Goal: Information Seeking & Learning: Learn about a topic

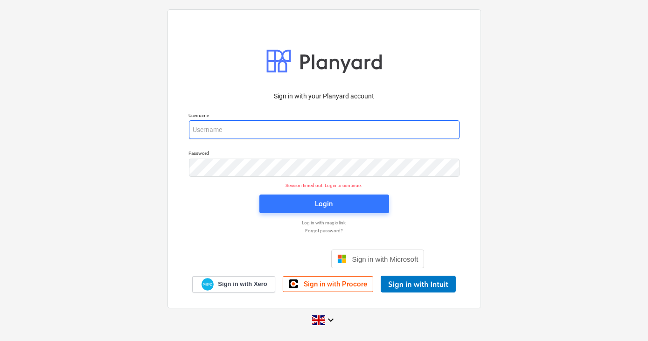
click at [232, 128] on input "email" at bounding box center [324, 129] width 271 height 19
type input "[PERSON_NAME][EMAIL_ADDRESS][DOMAIN_NAME]"
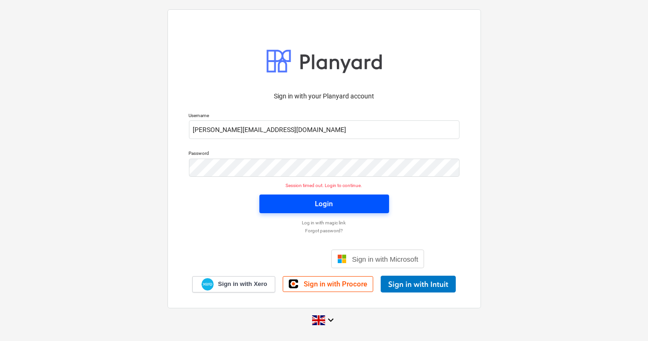
click at [325, 203] on div "Login" at bounding box center [325, 204] width 18 height 12
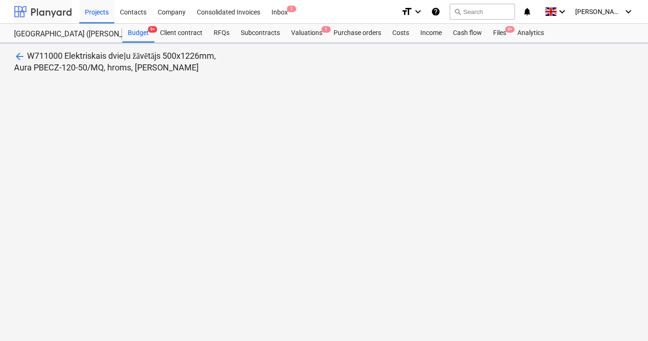
click at [49, 14] on div at bounding box center [43, 11] width 58 height 23
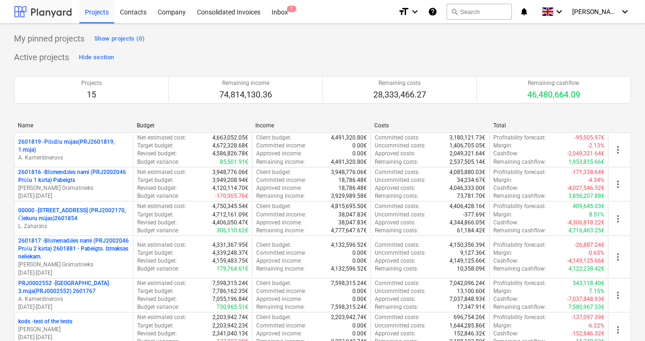
click at [43, 17] on div at bounding box center [43, 11] width 58 height 23
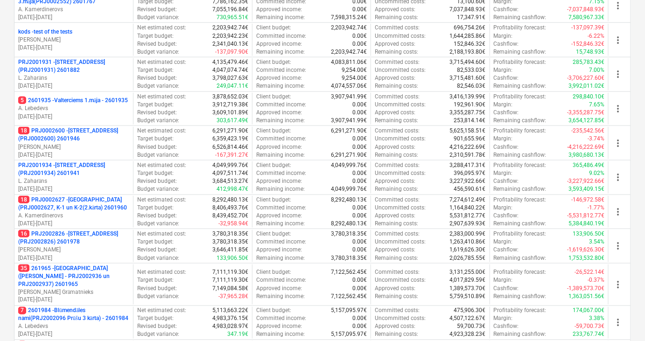
scroll to position [285, 0]
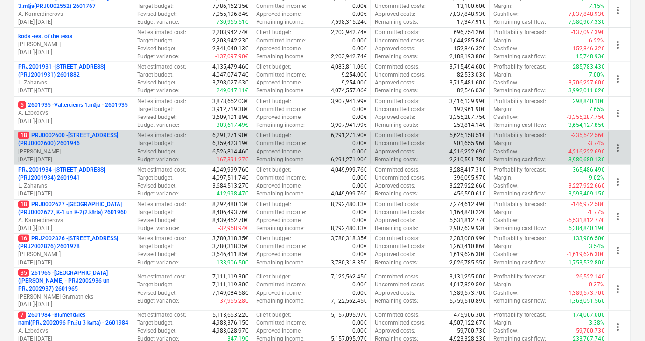
click at [77, 134] on p "18 PRJ0002600 - [STREET_ADDRESS](PRJ0002600) 2601946" at bounding box center [73, 140] width 111 height 16
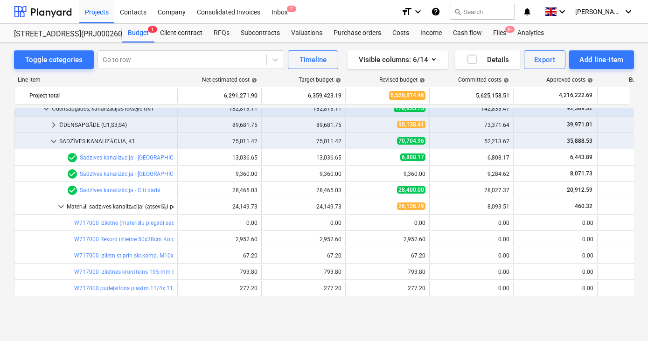
scroll to position [368, 0]
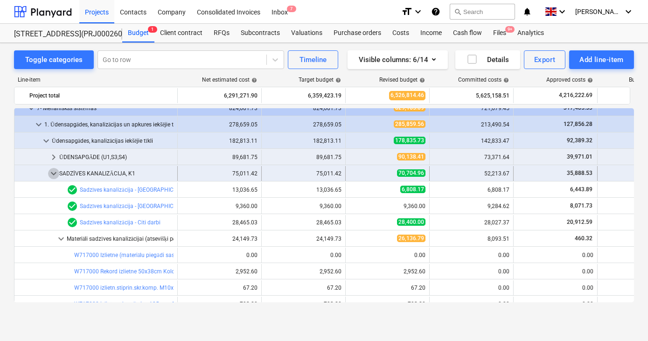
click at [57, 175] on span "keyboard_arrow_down" at bounding box center [53, 173] width 11 height 11
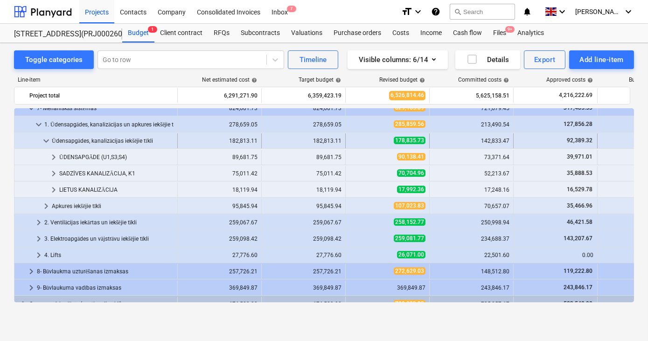
click at [47, 142] on span "keyboard_arrow_down" at bounding box center [46, 140] width 11 height 11
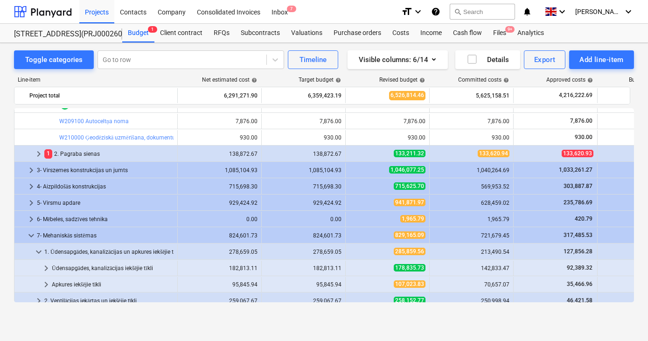
scroll to position [240, 0]
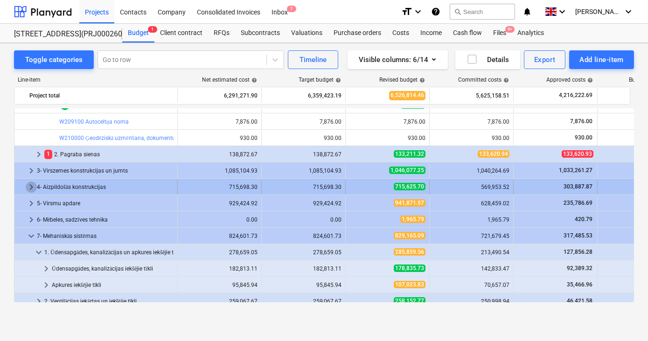
click at [27, 189] on span "keyboard_arrow_right" at bounding box center [31, 187] width 11 height 11
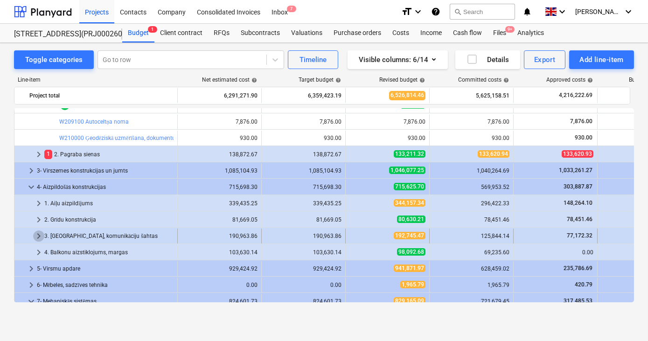
click at [37, 235] on span "keyboard_arrow_right" at bounding box center [38, 236] width 11 height 11
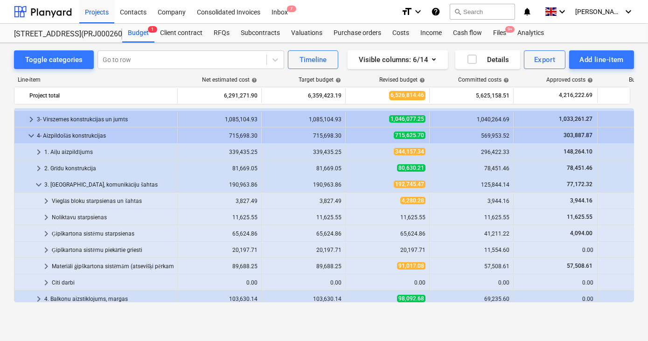
scroll to position [295, 0]
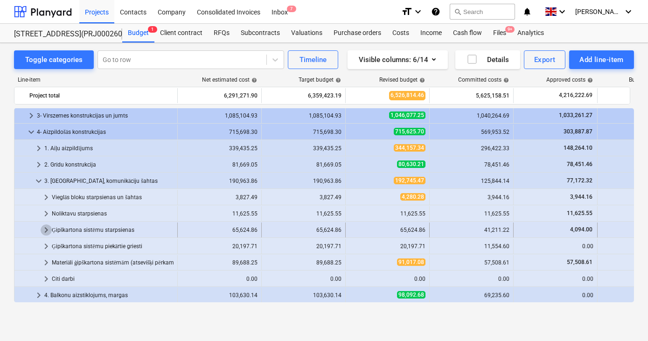
click at [46, 229] on span "keyboard_arrow_right" at bounding box center [46, 229] width 11 height 11
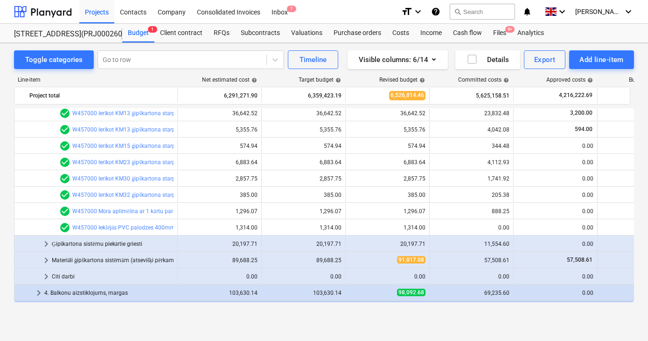
scroll to position [512, 0]
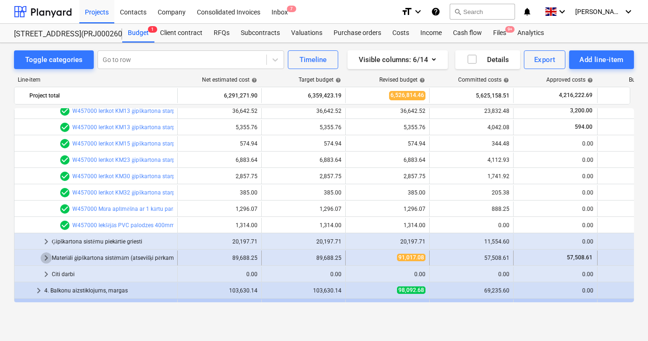
click at [44, 258] on span "keyboard_arrow_right" at bounding box center [46, 258] width 11 height 11
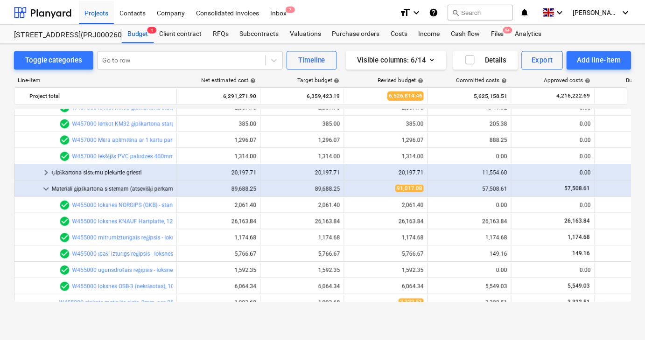
scroll to position [583, 0]
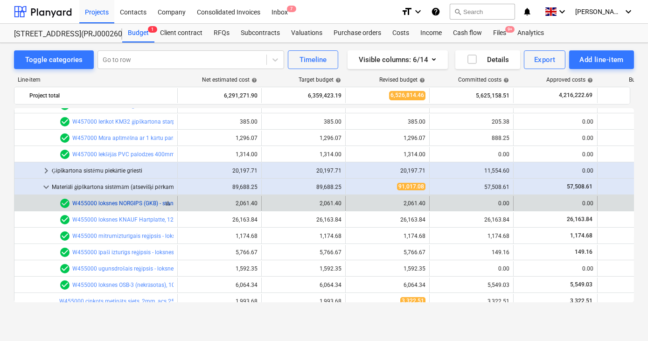
click at [123, 200] on link "W455000 loksnes NORGIPS (GKB) - standarta reģipsis, 12,5mm," at bounding box center [152, 203] width 160 height 7
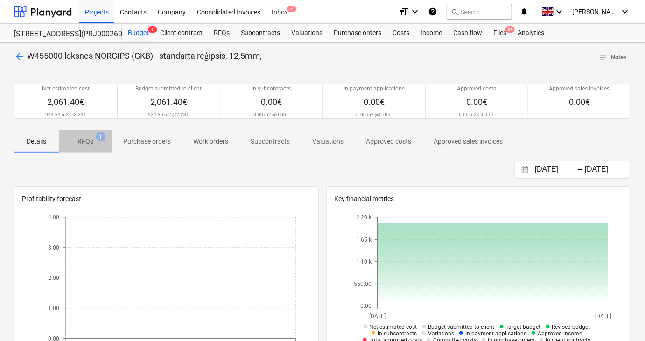
click at [87, 140] on p "RFQs" at bounding box center [85, 142] width 16 height 10
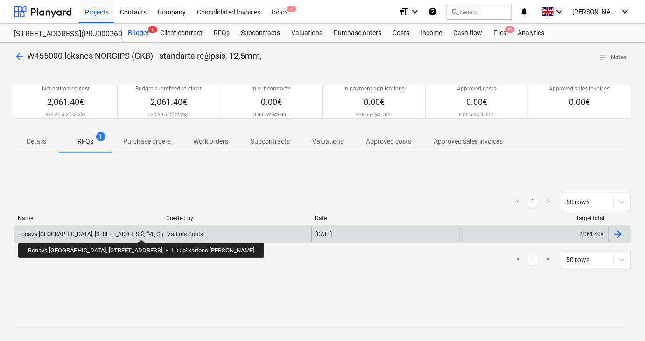
click at [106, 231] on div "Bonava [GEOGRAPHIC_DATA], [STREET_ADDRESS], Ē-1, Ģipškartons [PERSON_NAME]" at bounding box center [124, 234] width 212 height 7
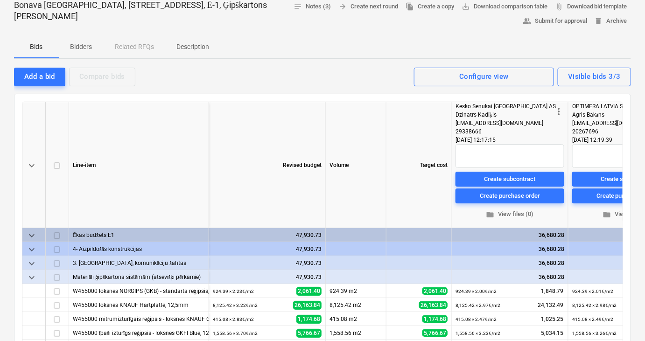
scroll to position [50, 0]
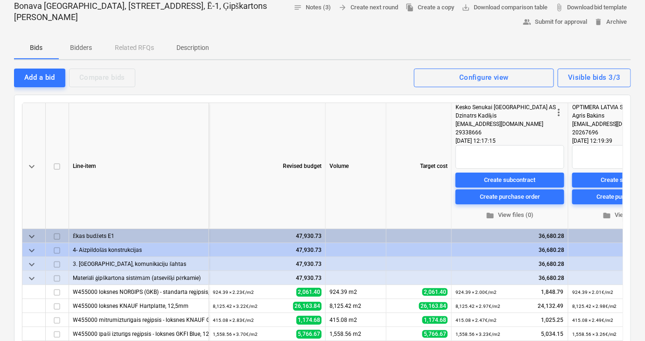
click at [199, 48] on p "Description" at bounding box center [192, 48] width 33 height 10
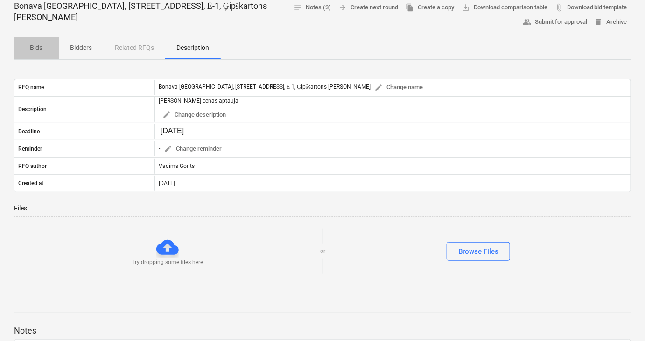
click at [38, 45] on p "Bids" at bounding box center [36, 48] width 22 height 10
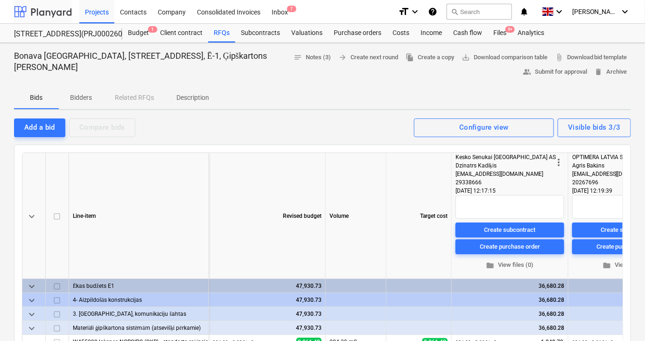
click at [52, 6] on div at bounding box center [43, 11] width 58 height 23
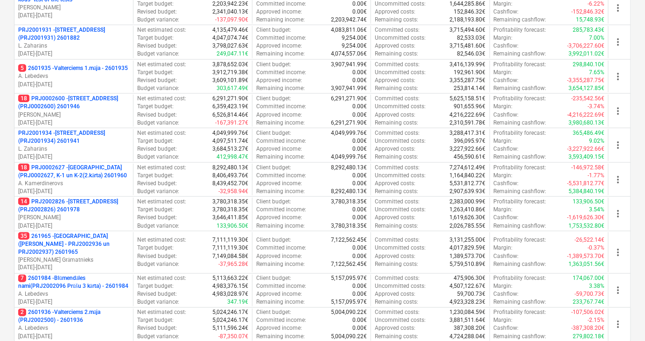
scroll to position [323, 0]
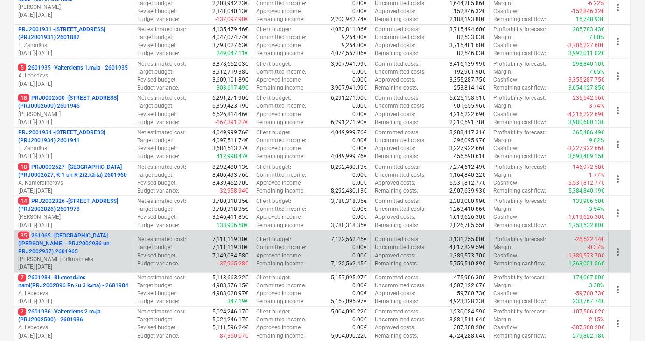
click at [73, 239] on p "35 261965 - [GEOGRAPHIC_DATA] ([PERSON_NAME] - PRJ2002936 un PRJ2002937) 2601965" at bounding box center [73, 244] width 111 height 24
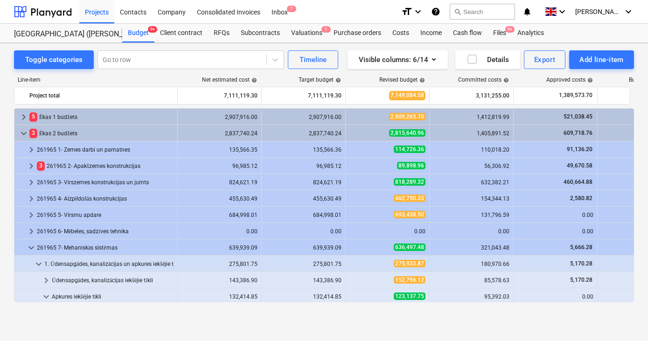
scroll to position [84, 0]
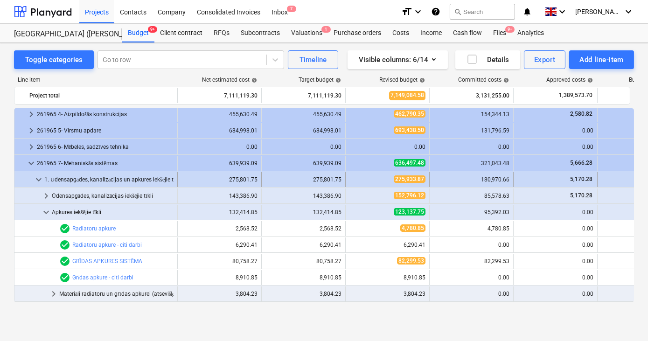
click at [41, 182] on span "keyboard_arrow_down" at bounding box center [38, 179] width 11 height 11
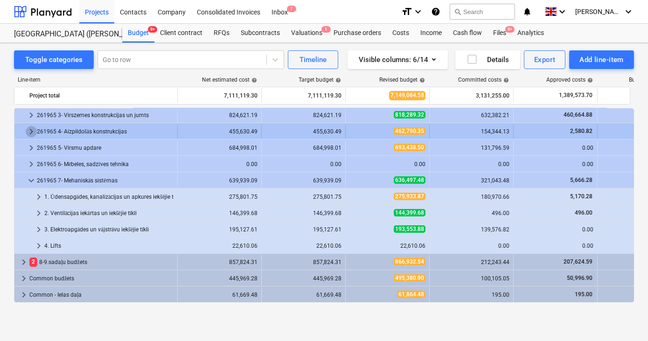
click at [34, 126] on span "keyboard_arrow_right" at bounding box center [31, 131] width 11 height 11
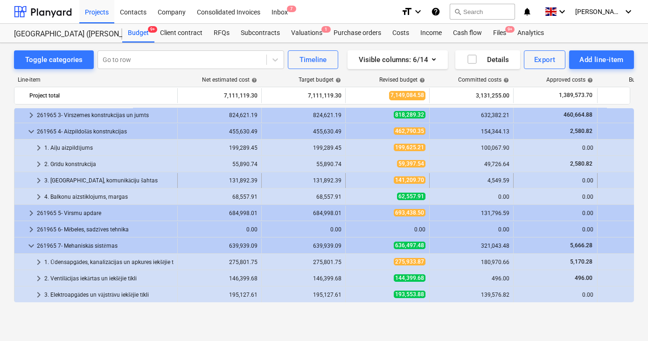
click at [36, 181] on span "keyboard_arrow_right" at bounding box center [38, 180] width 11 height 11
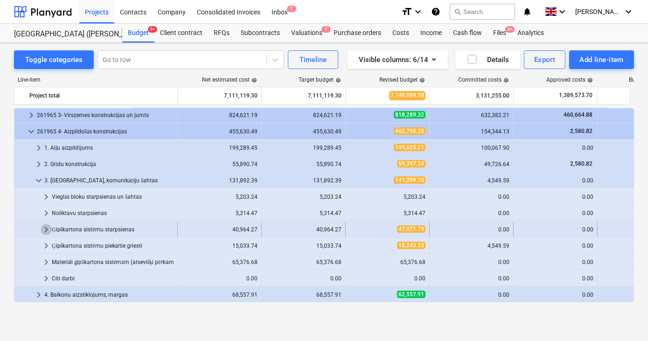
click at [48, 233] on span "keyboard_arrow_right" at bounding box center [46, 229] width 11 height 11
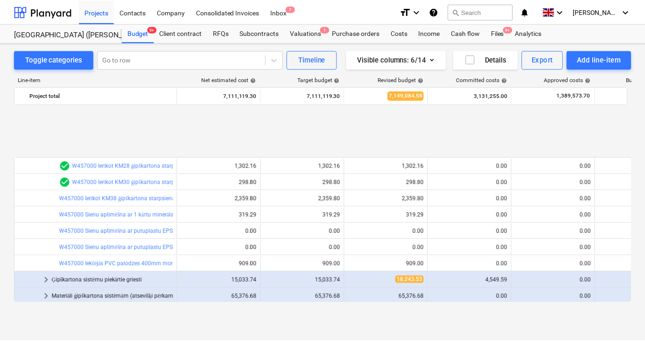
scroll to position [419, 0]
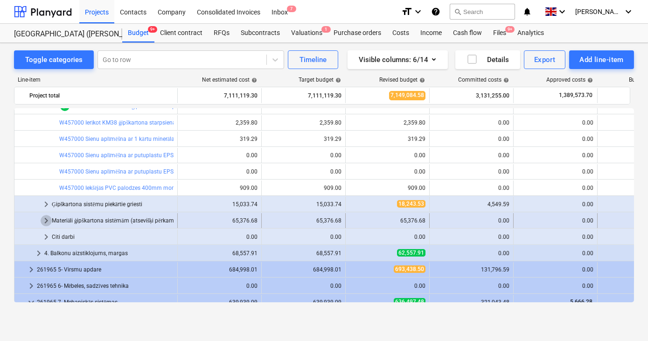
click at [45, 217] on span "keyboard_arrow_right" at bounding box center [46, 220] width 11 height 11
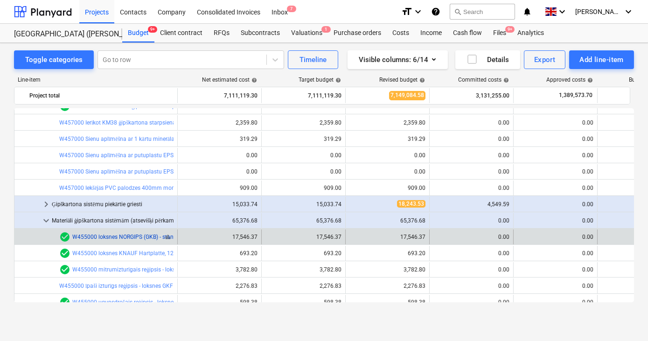
click at [90, 235] on link "W455000 loksnes NORGIPS (GKB) - standarta reģipsis, 12,5mm," at bounding box center [152, 237] width 160 height 7
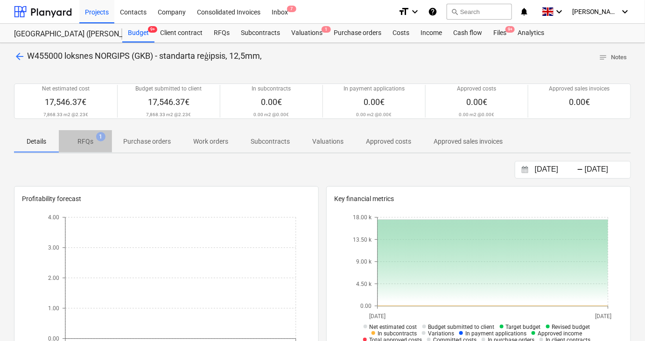
click at [82, 137] on p "RFQs" at bounding box center [85, 142] width 16 height 10
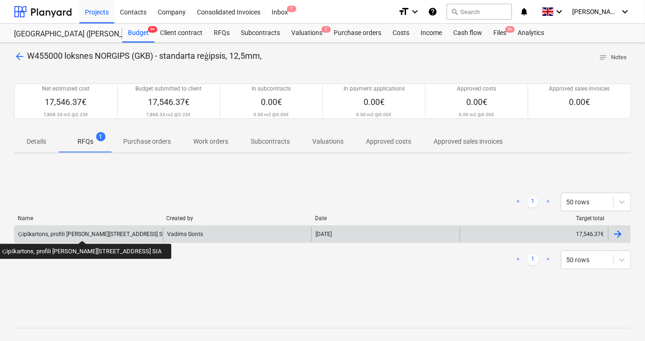
click at [90, 232] on div "Ģipškartons, profili [PERSON_NAME][STREET_ADDRESS] SIA" at bounding box center [92, 234] width 149 height 7
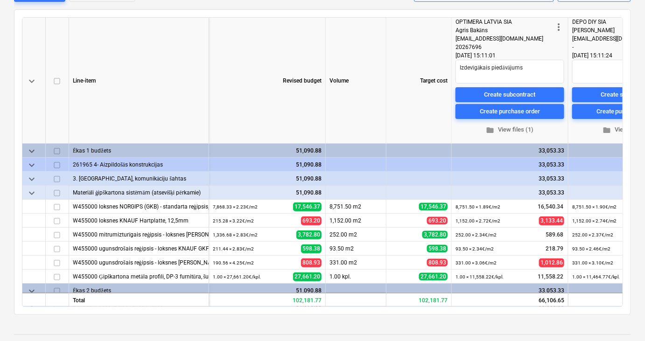
scroll to position [137, 0]
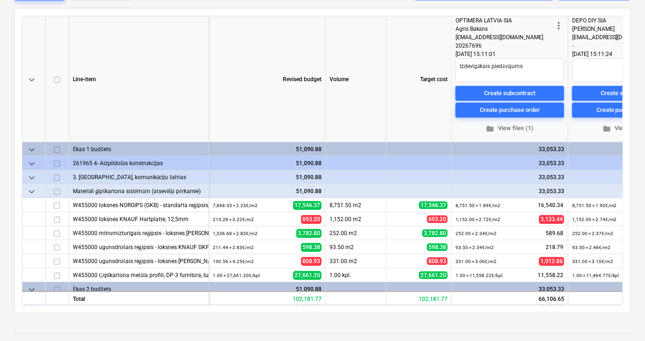
type textarea "x"
